Goal: Information Seeking & Learning: Learn about a topic

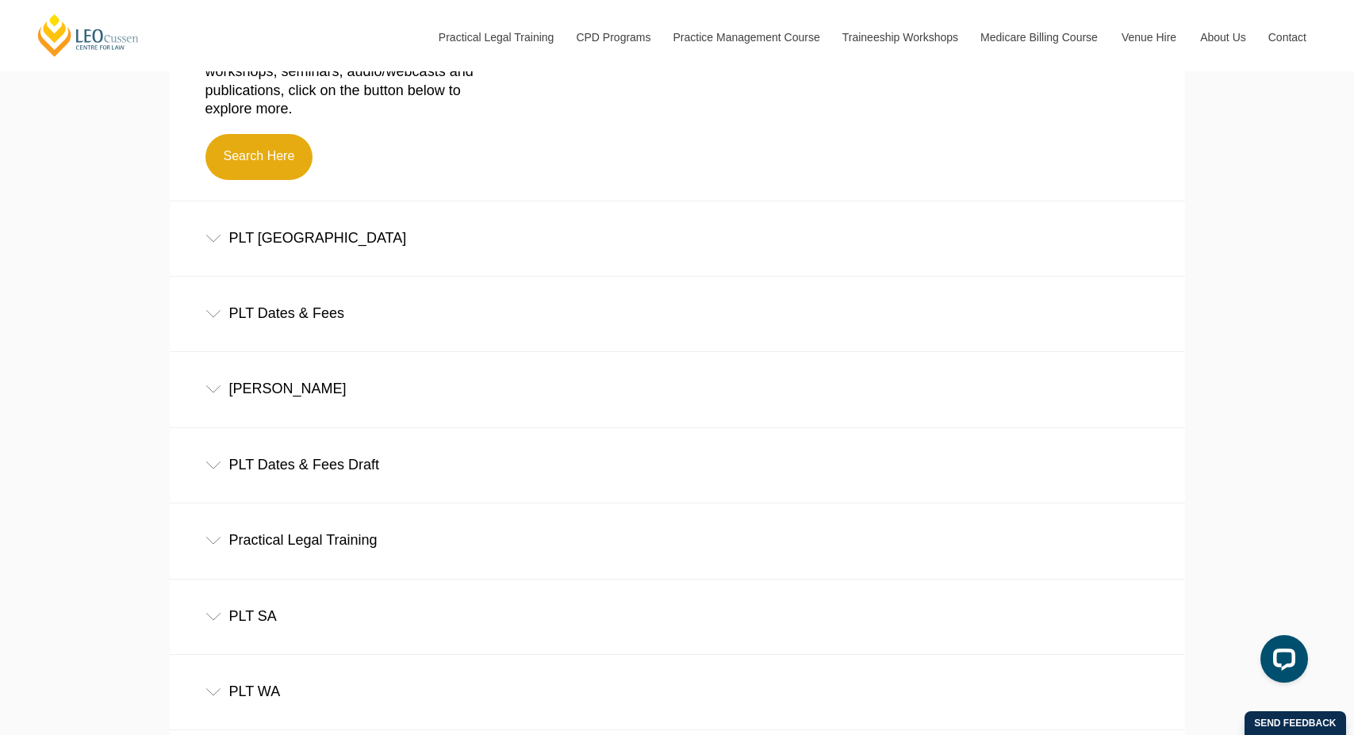
scroll to position [727, 0]
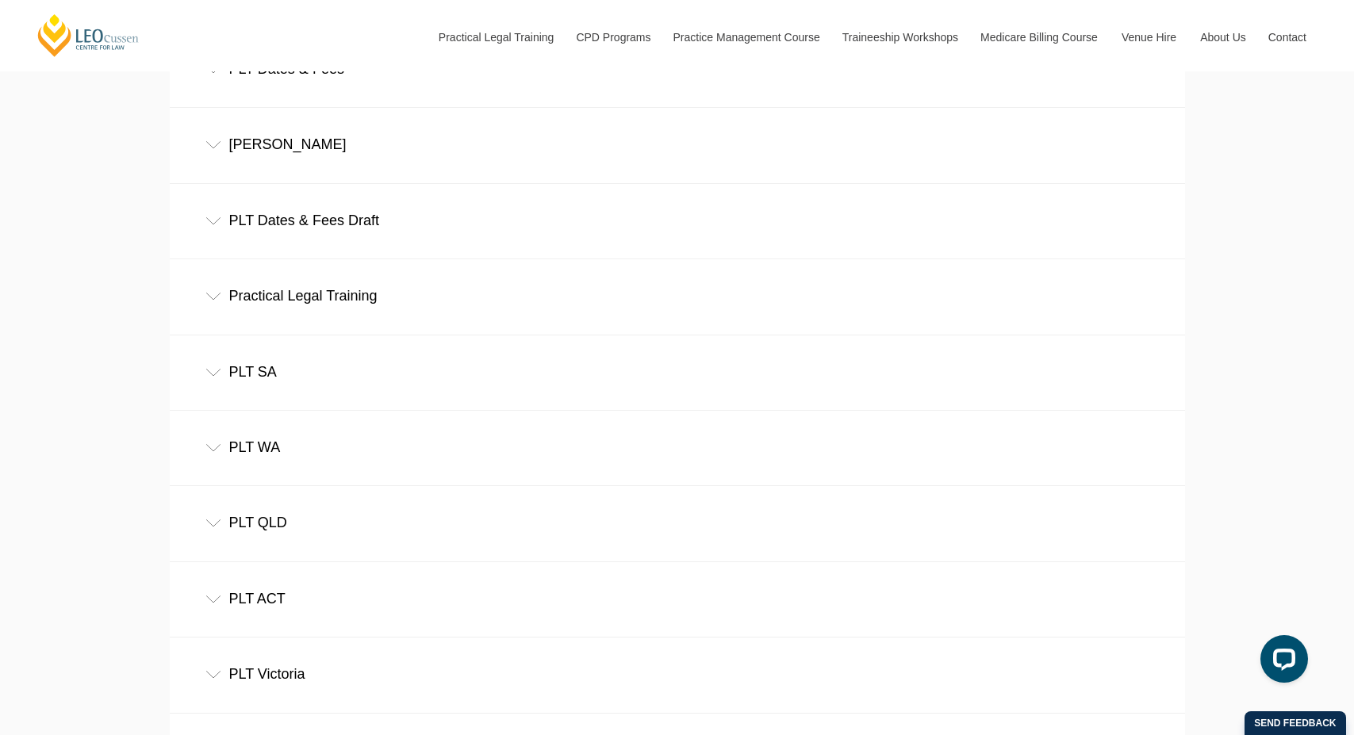
click at [209, 686] on div "PLT Victoria" at bounding box center [677, 675] width 1015 height 74
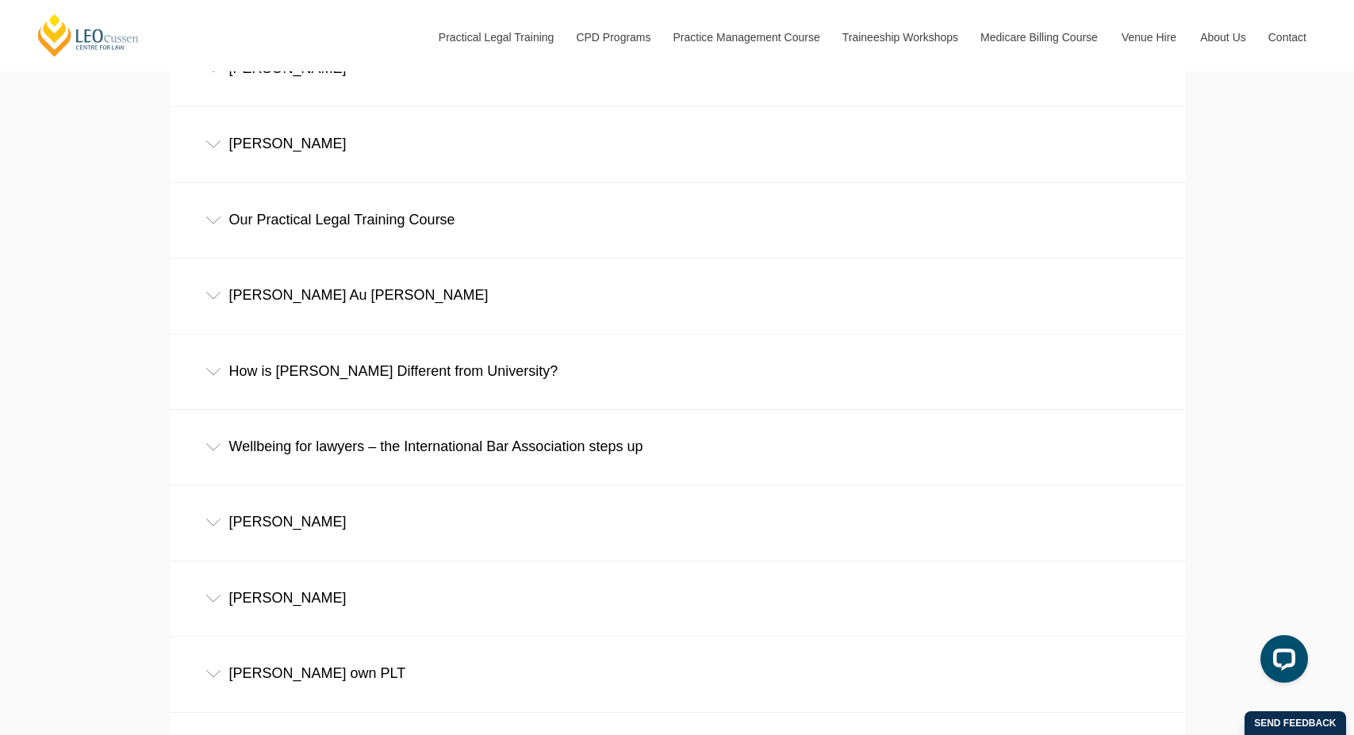
scroll to position [2837, 0]
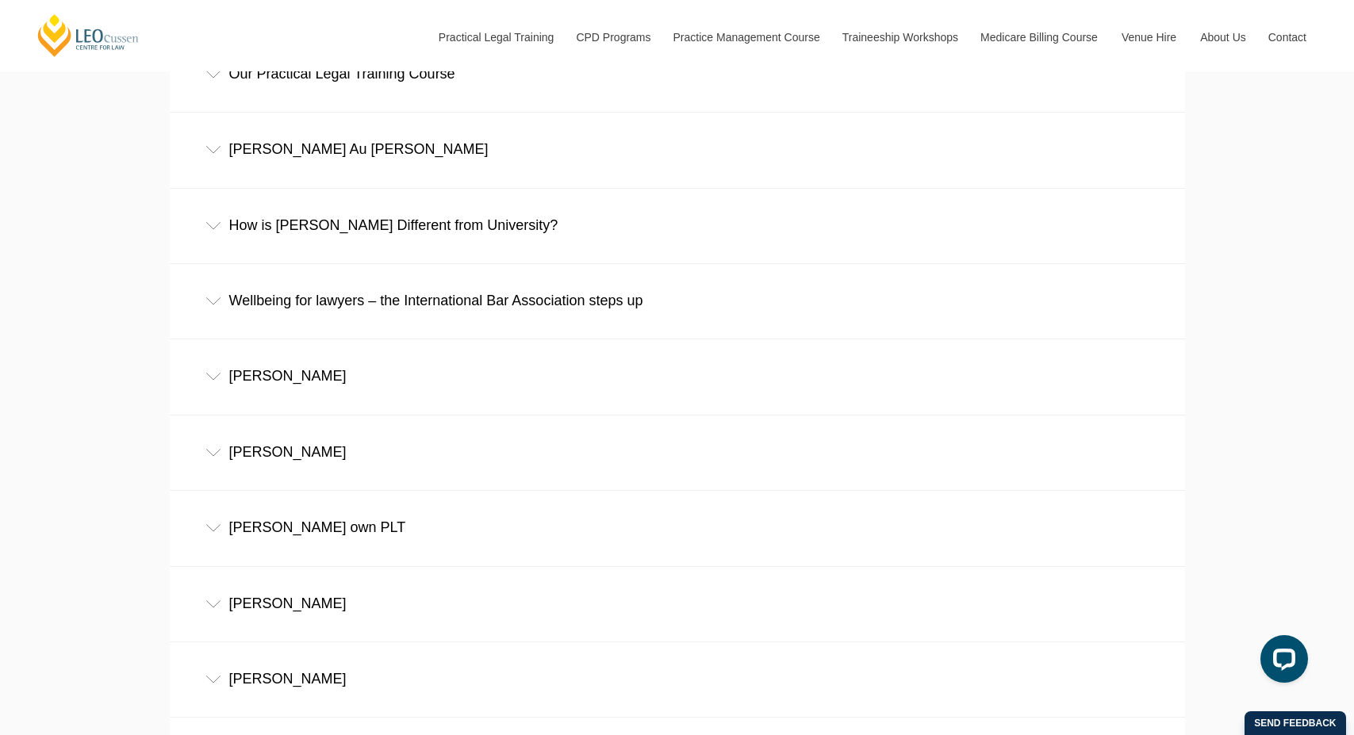
click at [217, 454] on icon at bounding box center [213, 453] width 16 height 8
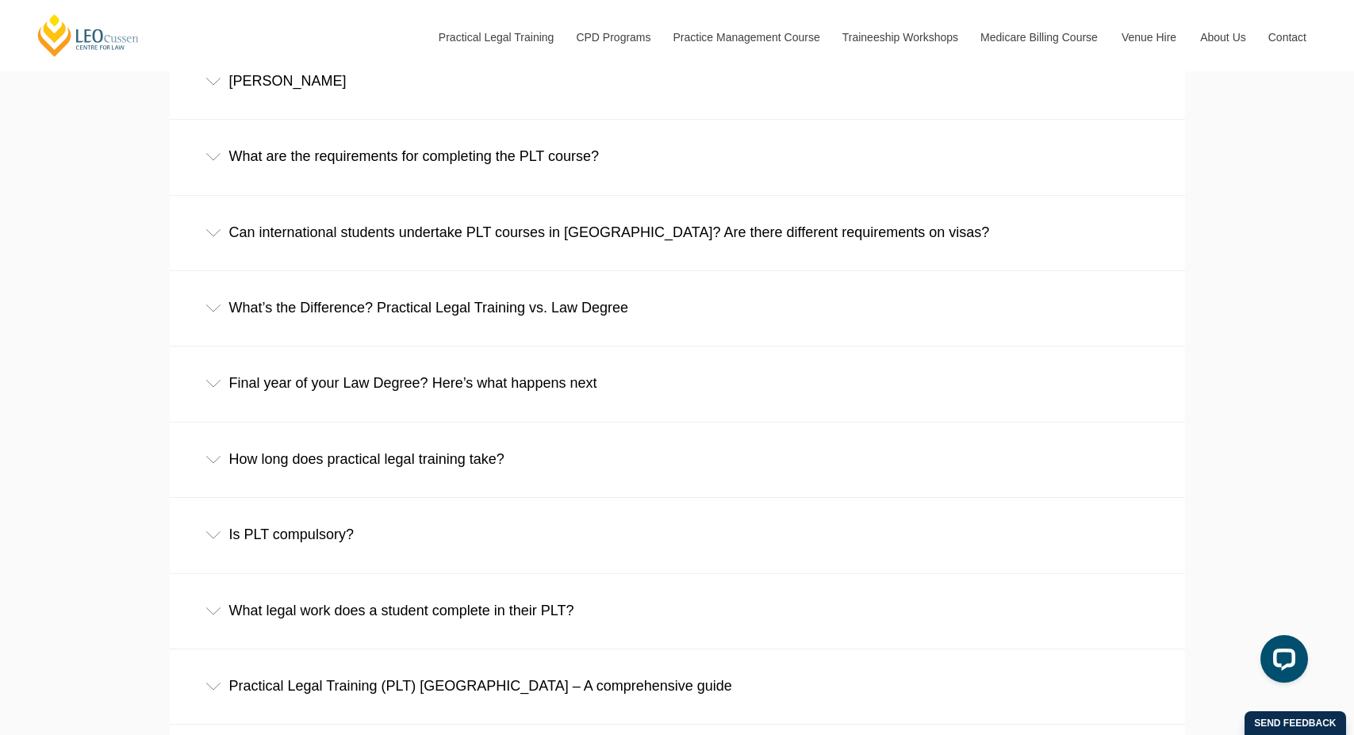
scroll to position [3982, 0]
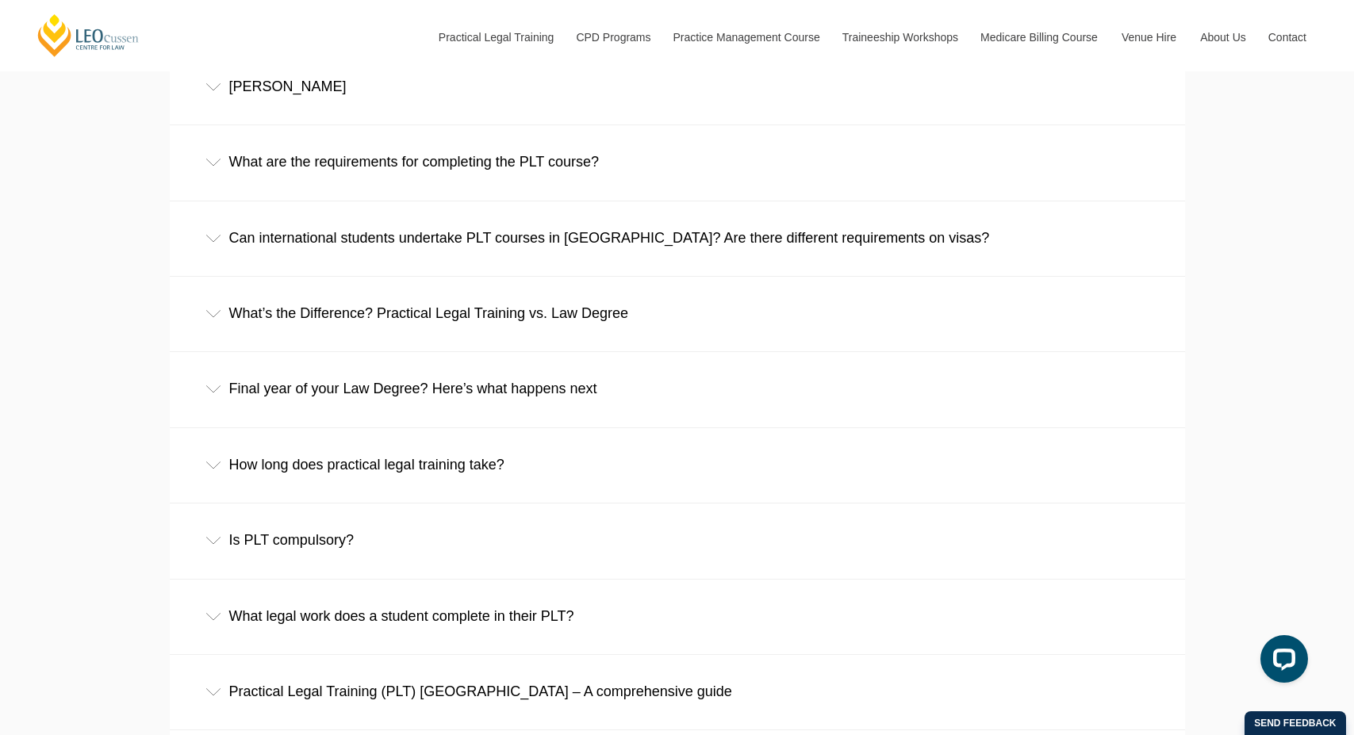
click at [209, 315] on icon at bounding box center [213, 314] width 16 height 8
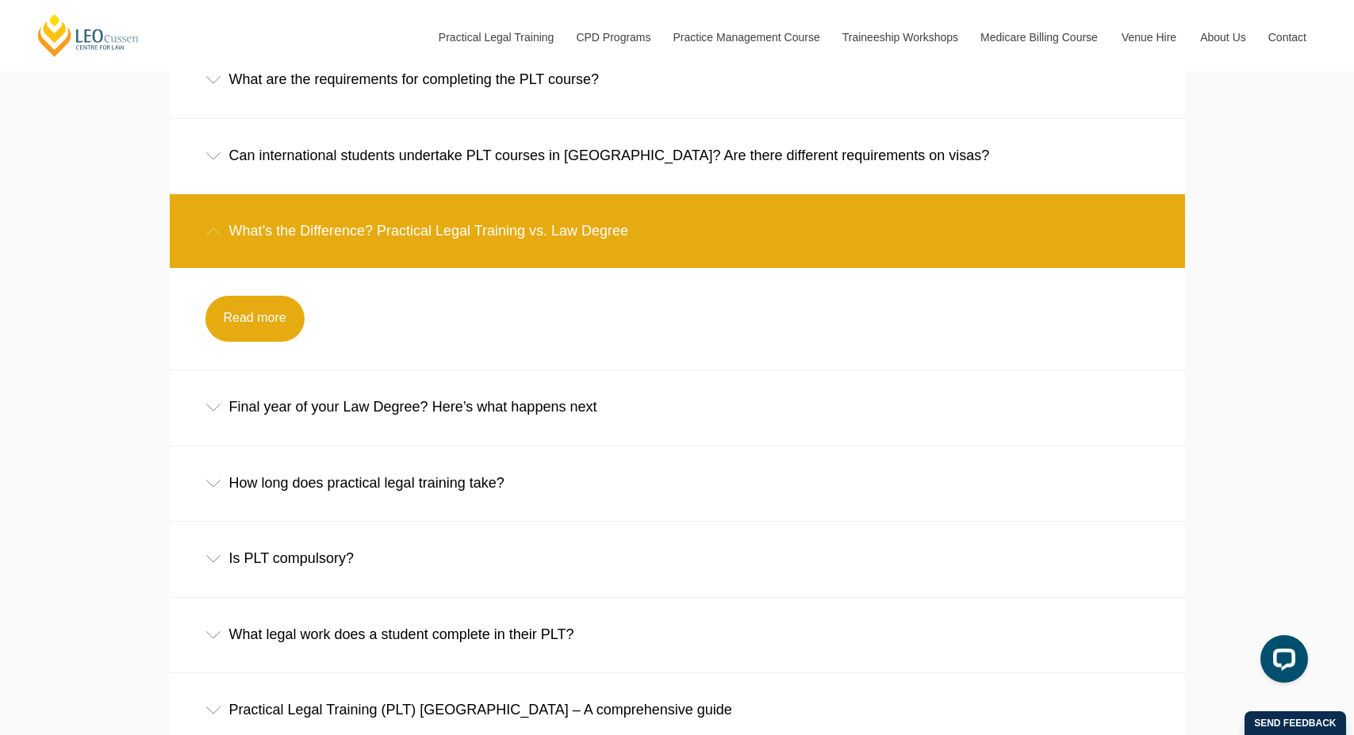
scroll to position [4078, 0]
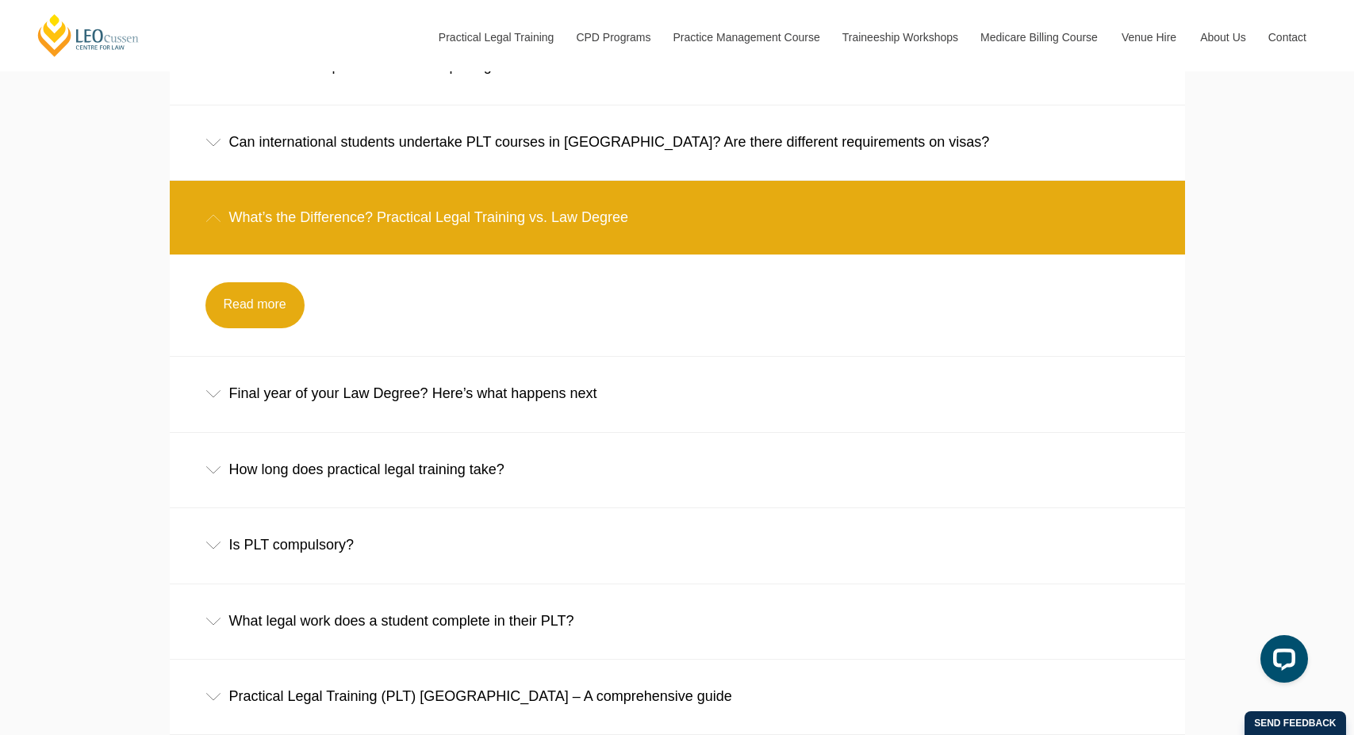
click at [202, 409] on div "Final year of your Law Degree? Here’s what happens next" at bounding box center [677, 394] width 1015 height 74
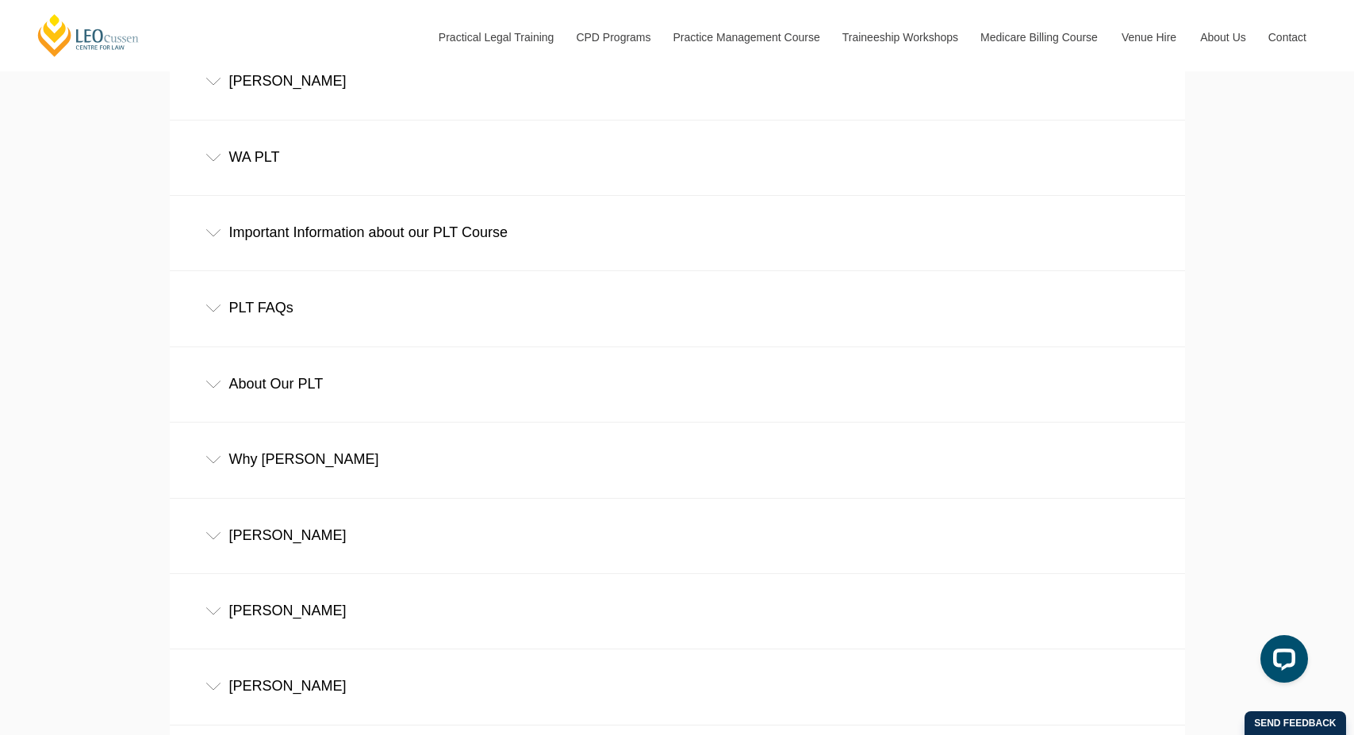
scroll to position [5891, 0]
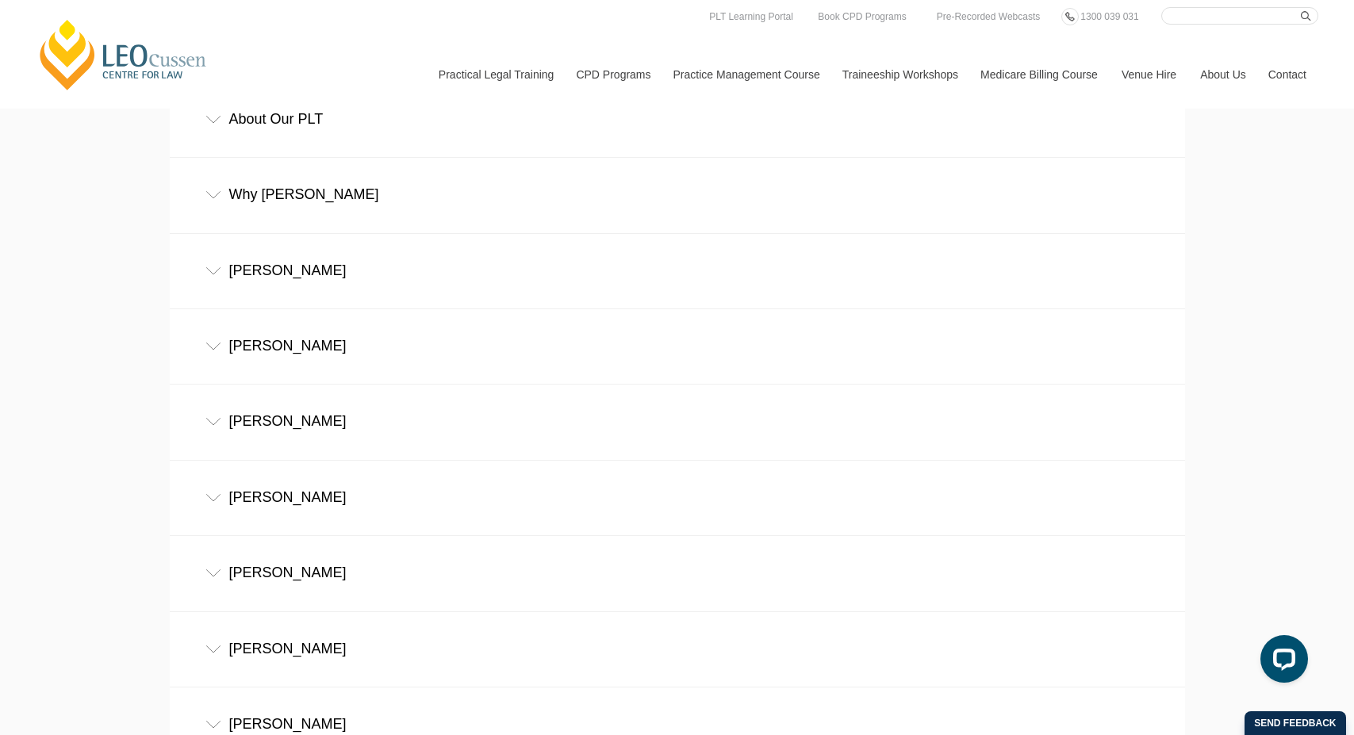
click at [1186, 19] on input "Search here" at bounding box center [1239, 15] width 157 height 17
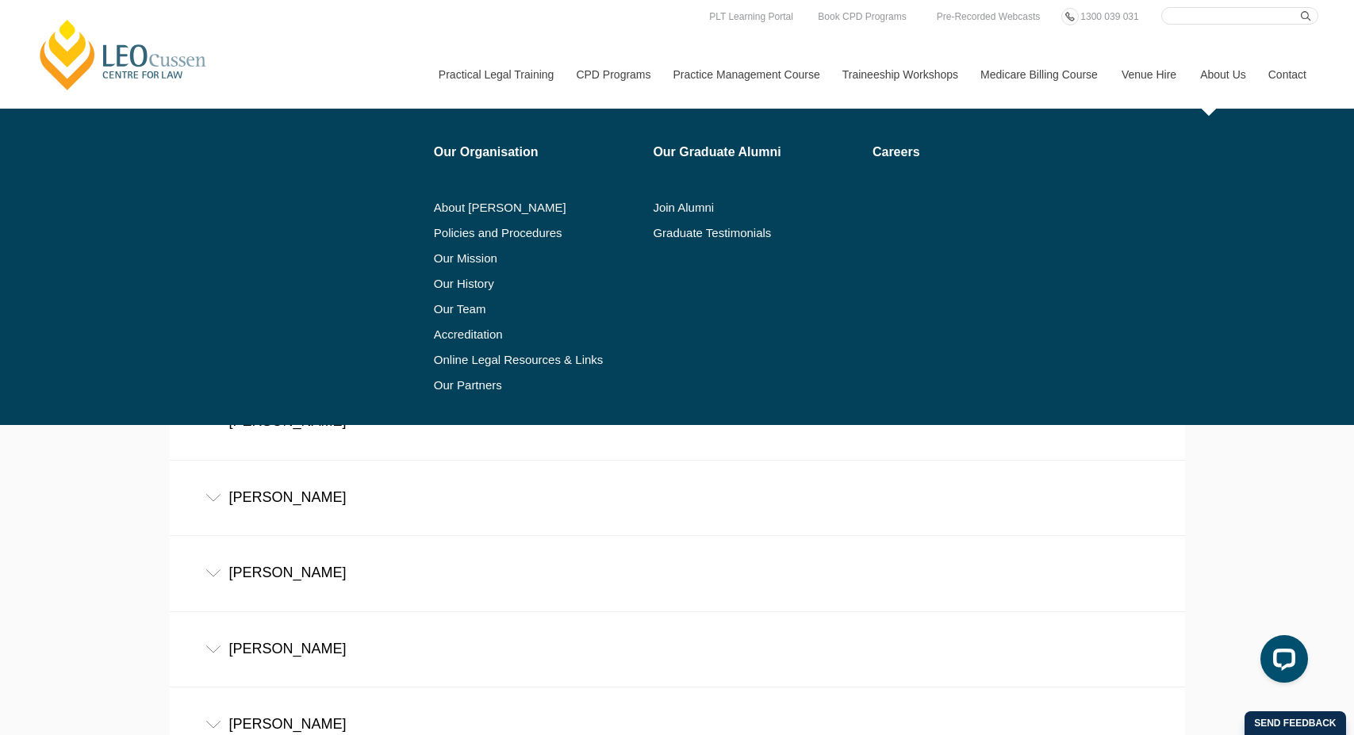
type input "diploma"
click at [1301, 7] on button "submit" at bounding box center [1309, 15] width 17 height 17
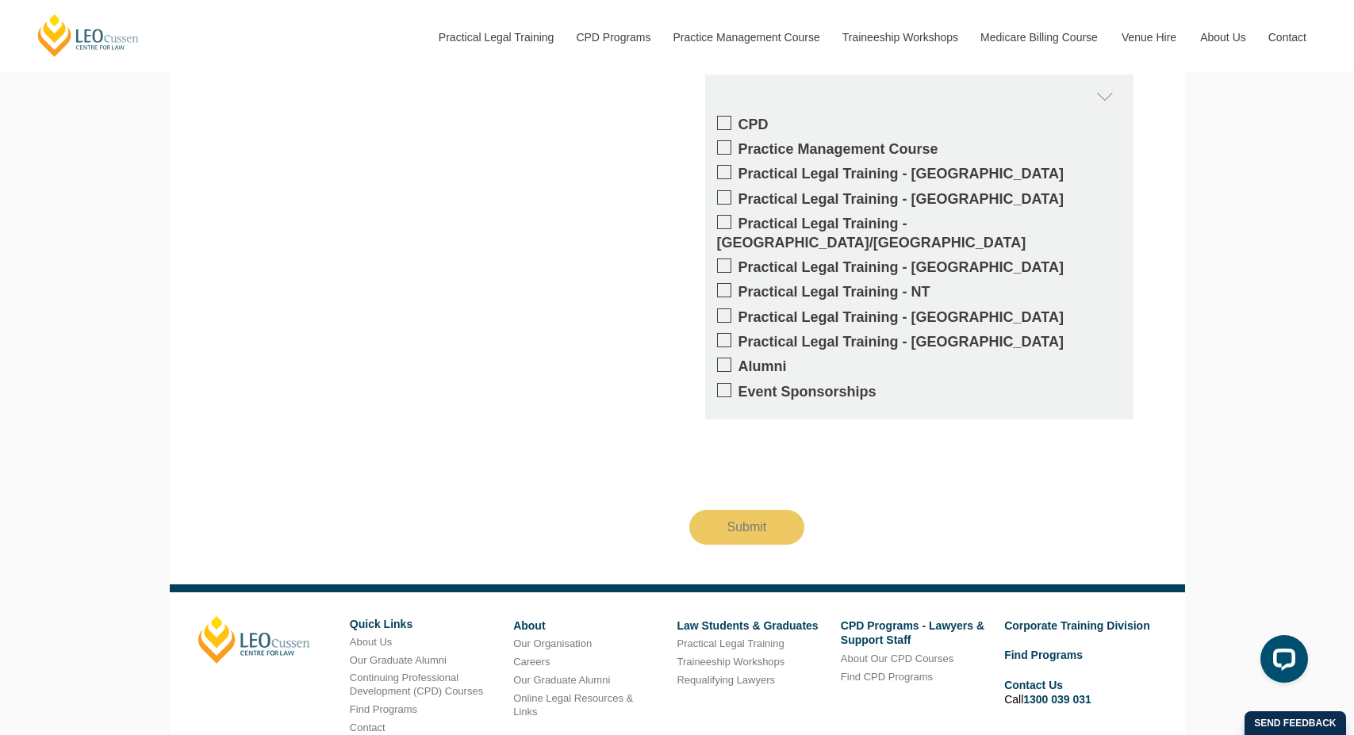
scroll to position [6775, 0]
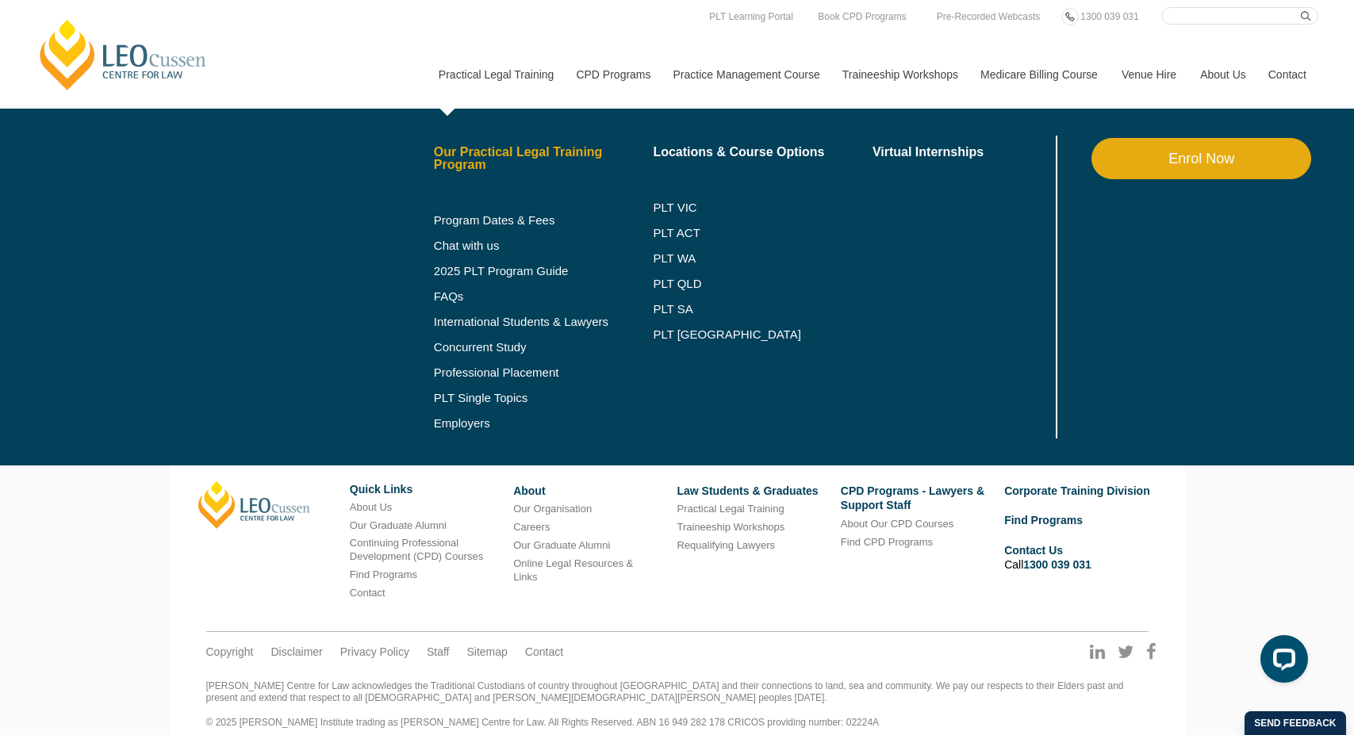
click at [501, 153] on link "Our Practical Legal Training Program" at bounding box center [544, 158] width 220 height 25
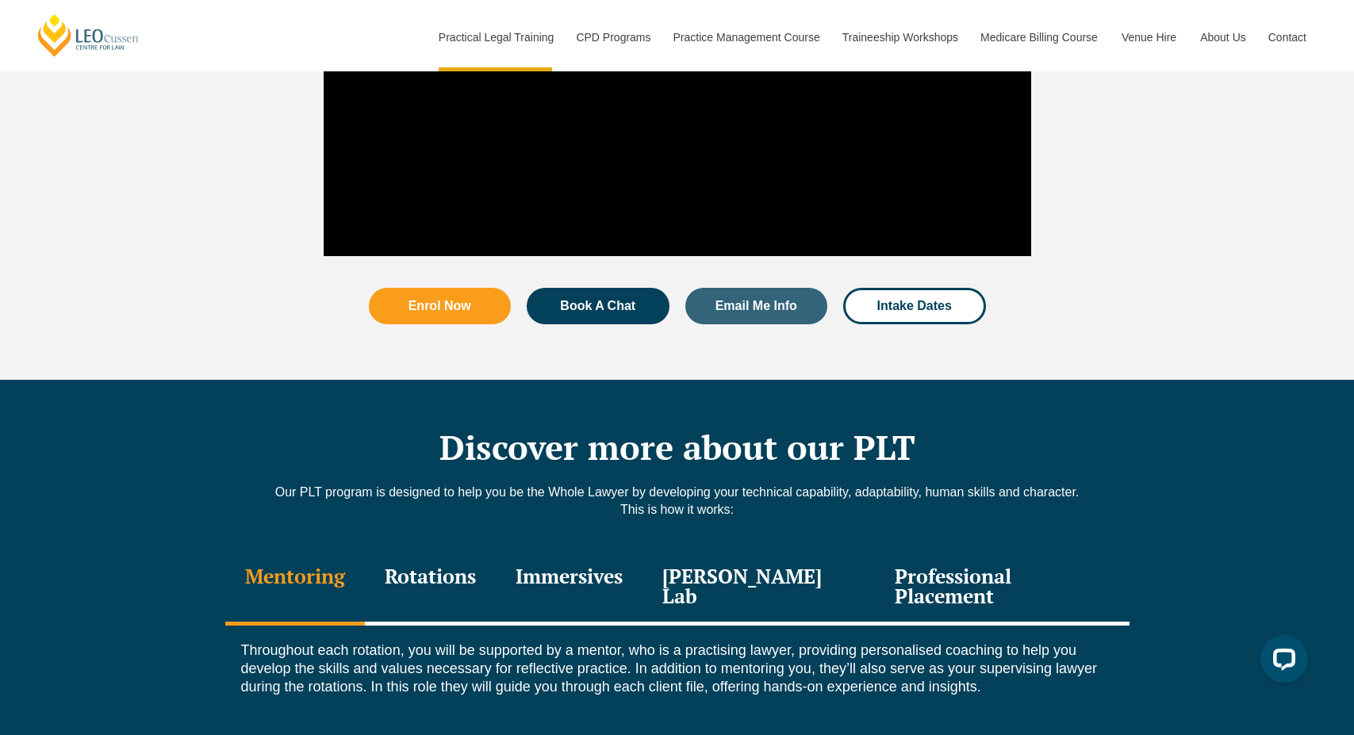
scroll to position [2056, 0]
